Goal: Transaction & Acquisition: Purchase product/service

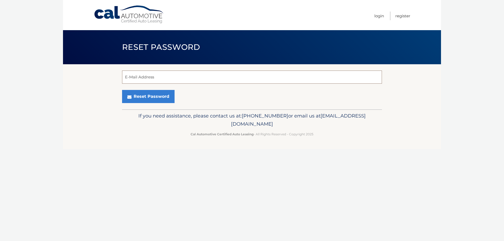
click at [155, 78] on input "E-Mail Address" at bounding box center [252, 77] width 260 height 13
type input "tpinta@gmail.com"
click at [152, 95] on button "Reset Password" at bounding box center [148, 96] width 53 height 13
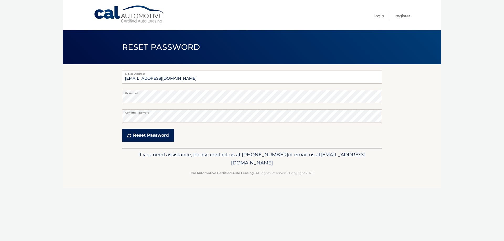
click at [143, 132] on button "Reset Password" at bounding box center [148, 135] width 52 height 13
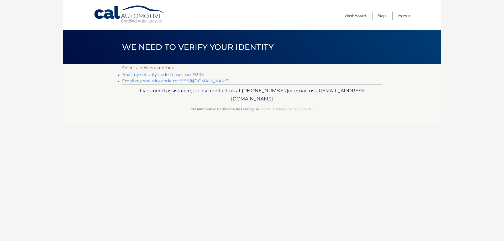
click at [181, 74] on link "Text my security code to xxx-xxx-9203" at bounding box center [163, 74] width 82 height 5
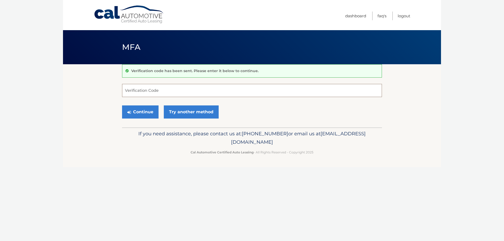
click at [173, 88] on input "Verification Code" at bounding box center [252, 90] width 260 height 13
type input "439875"
click at [149, 113] on button "Continue" at bounding box center [140, 112] width 36 height 13
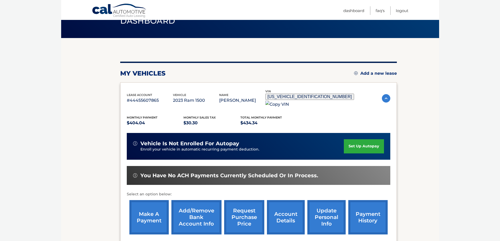
scroll to position [77, 0]
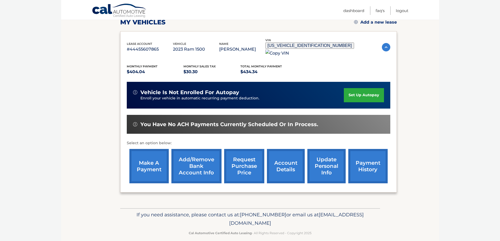
click at [146, 157] on link "make a payment" at bounding box center [148, 166] width 39 height 34
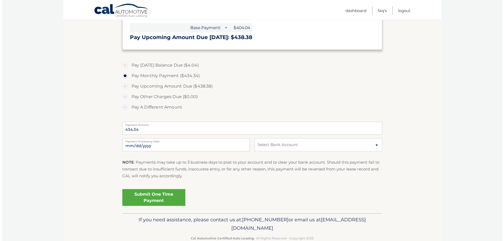
scroll to position [158, 0]
click at [269, 148] on select "Select Bank Account Savings USAA FEDERAL SAVINGS BANK *****6084 Savings GROW FI…" at bounding box center [316, 144] width 127 height 13
select select "N2UwZTkwY2ItNmU0Zi00MjJkLWIxOTktOGNmYjc2ZmQ0NjZj"
click at [253, 138] on select "Select Bank Account Savings USAA FEDERAL SAVINGS BANK *****6084 Savings GROW FI…" at bounding box center [316, 144] width 127 height 13
click at [175, 193] on link "Submit One Time Payment" at bounding box center [151, 197] width 63 height 17
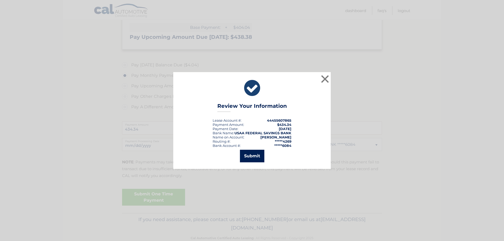
click at [258, 152] on button "Submit" at bounding box center [252, 156] width 24 height 13
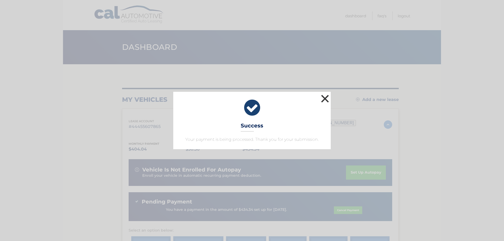
click at [323, 101] on button "×" at bounding box center [325, 98] width 11 height 11
